Goal: Information Seeking & Learning: Check status

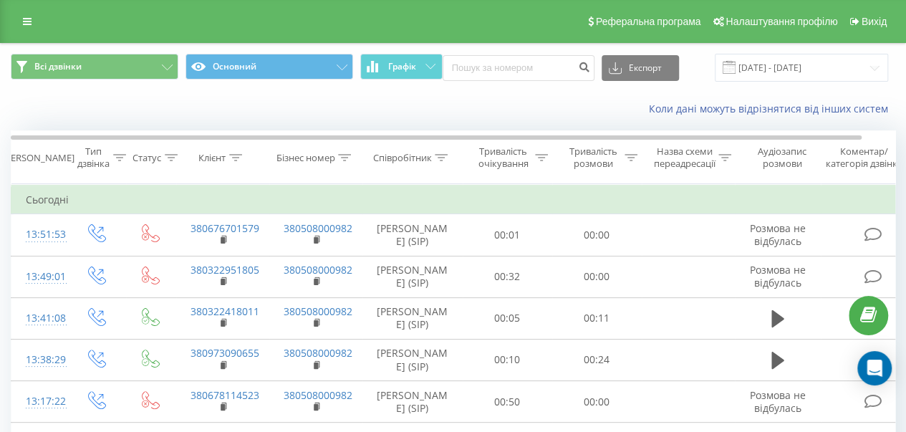
drag, startPoint x: 0, startPoint y: 196, endPoint x: 14, endPoint y: 176, distance: 24.7
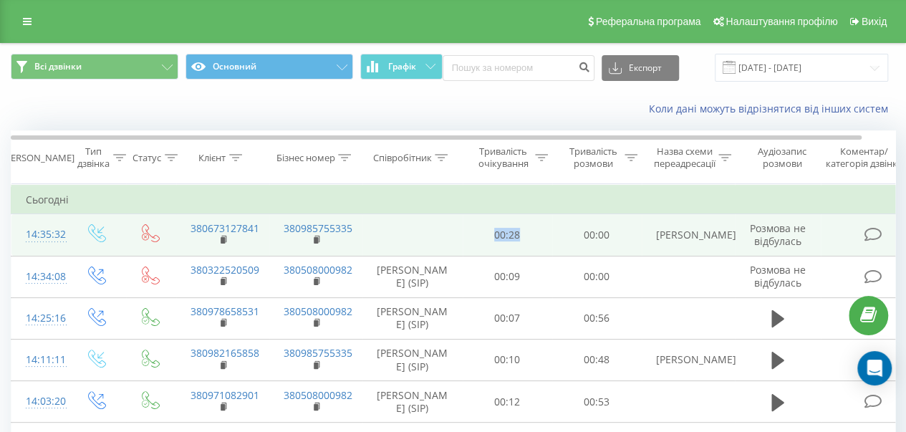
drag, startPoint x: 508, startPoint y: 233, endPoint x: 527, endPoint y: 233, distance: 18.6
click at [527, 233] on td "00:28" at bounding box center [508, 235] width 90 height 42
click at [533, 233] on td "00:28" at bounding box center [508, 235] width 90 height 42
drag, startPoint x: 431, startPoint y: 231, endPoint x: 365, endPoint y: 221, distance: 66.7
click at [365, 221] on td at bounding box center [413, 235] width 100 height 42
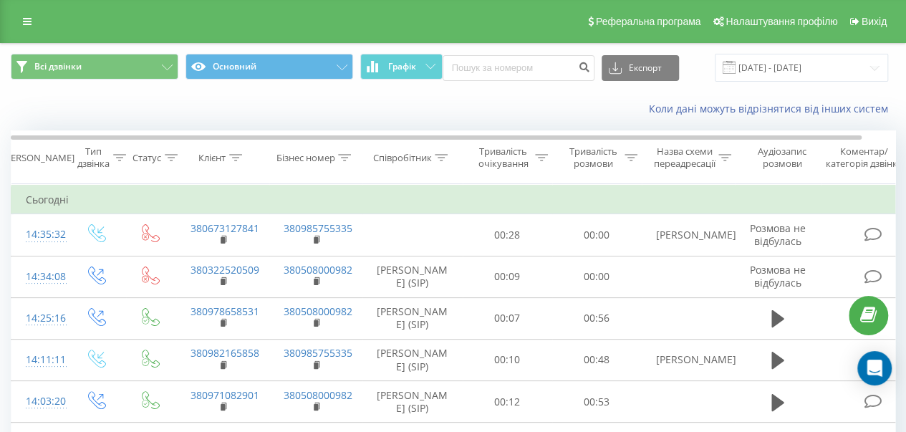
click at [441, 111] on div "Коли дані можуть відрізнятися вiд інших систем" at bounding box center [622, 109] width 565 height 14
click at [304, 100] on div "Коли дані можуть відрізнятися вiд інших систем" at bounding box center [453, 109] width 905 height 34
